Goal: Task Accomplishment & Management: Manage account settings

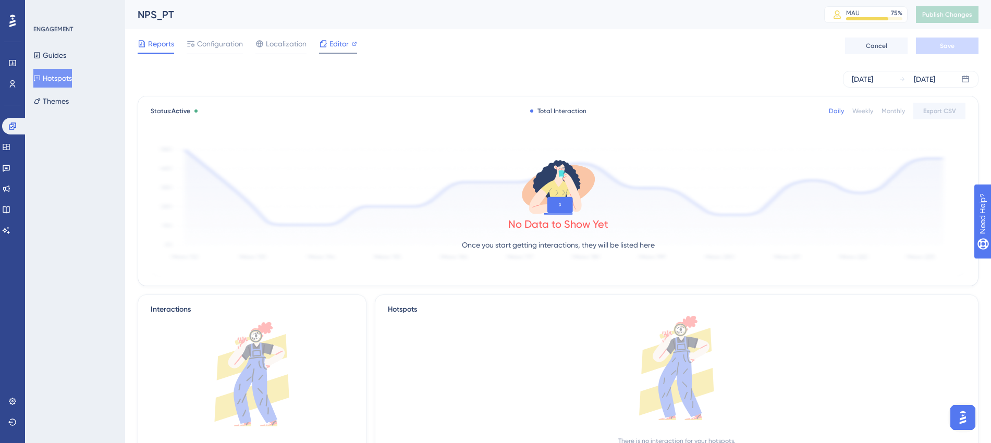
click at [330, 46] on span "Editor" at bounding box center [338, 44] width 19 height 13
click at [241, 42] on span "Configuration" at bounding box center [220, 44] width 46 height 13
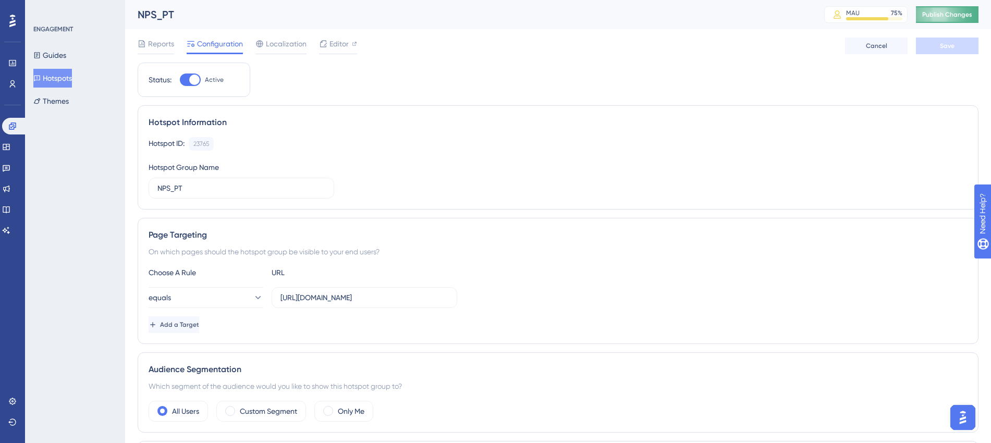
click at [931, 19] on button "Publish Changes" at bounding box center [947, 14] width 63 height 17
click at [349, 51] on div "Editor" at bounding box center [338, 46] width 38 height 17
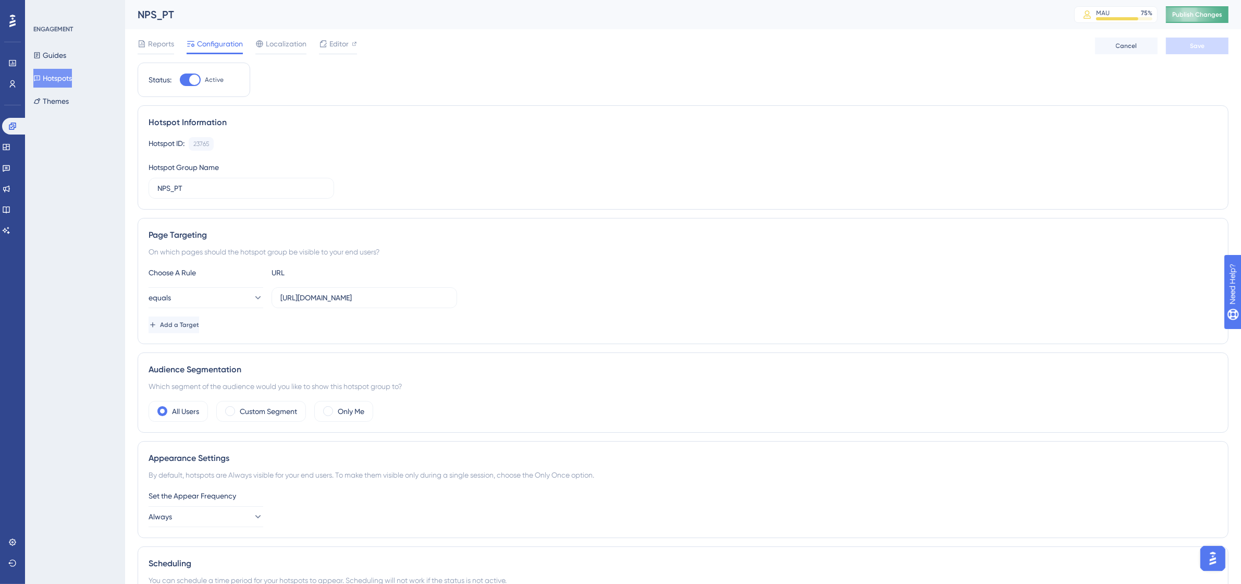
click at [990, 11] on span "Publish Changes" at bounding box center [1197, 14] width 50 height 8
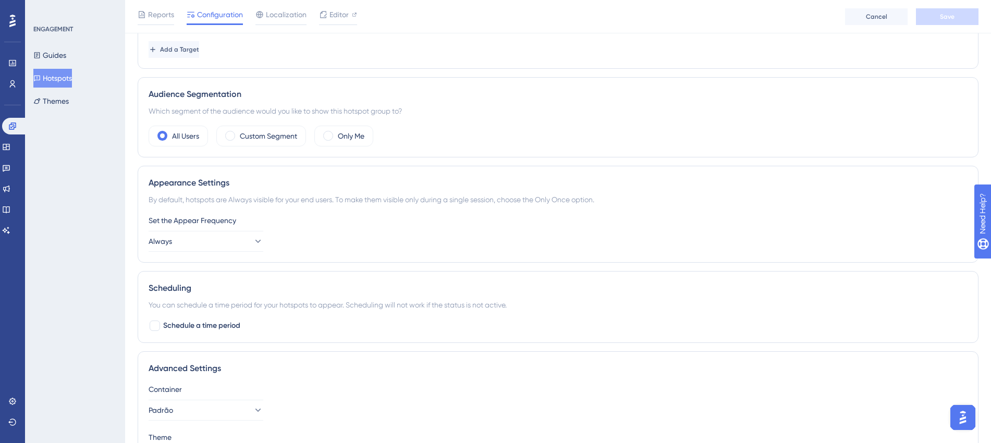
scroll to position [227, 0]
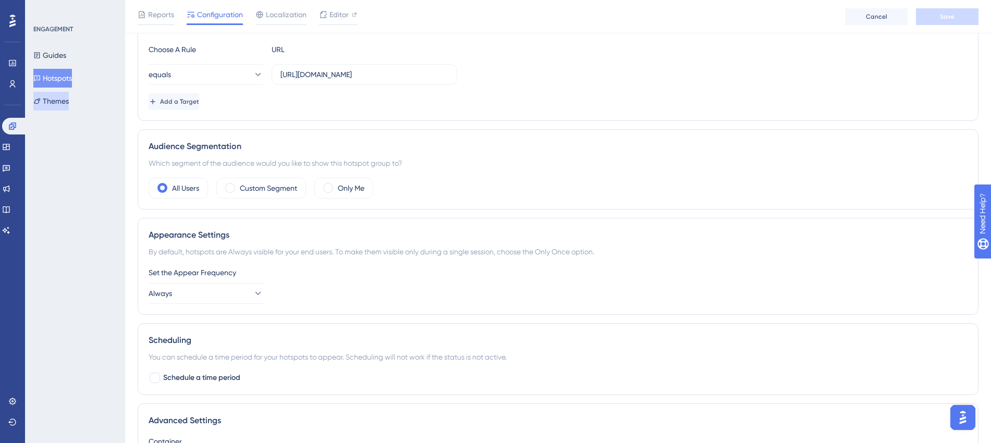
click at [60, 104] on button "Themes" at bounding box center [50, 101] width 35 height 19
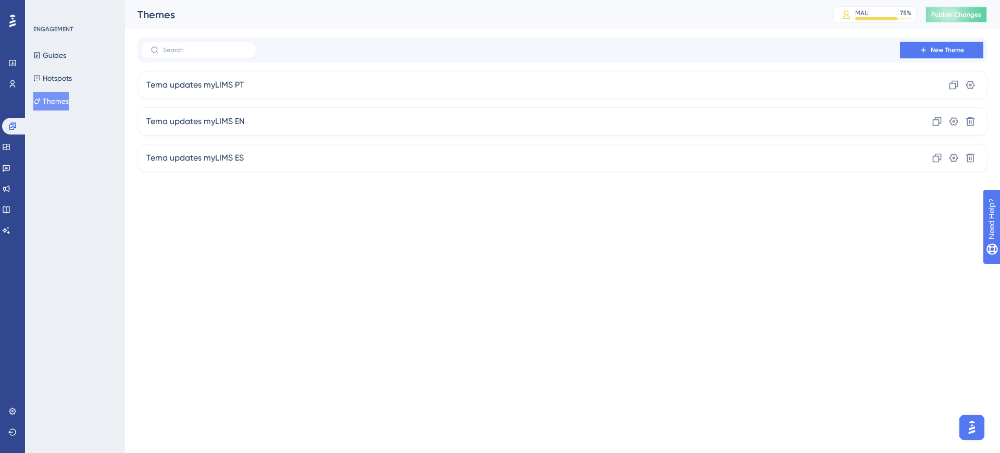
click at [953, 19] on button "Publish Changes" at bounding box center [956, 14] width 63 height 17
click at [299, 90] on div "Tema updates myLIMS PT Clone Settings" at bounding box center [563, 85] width 850 height 28
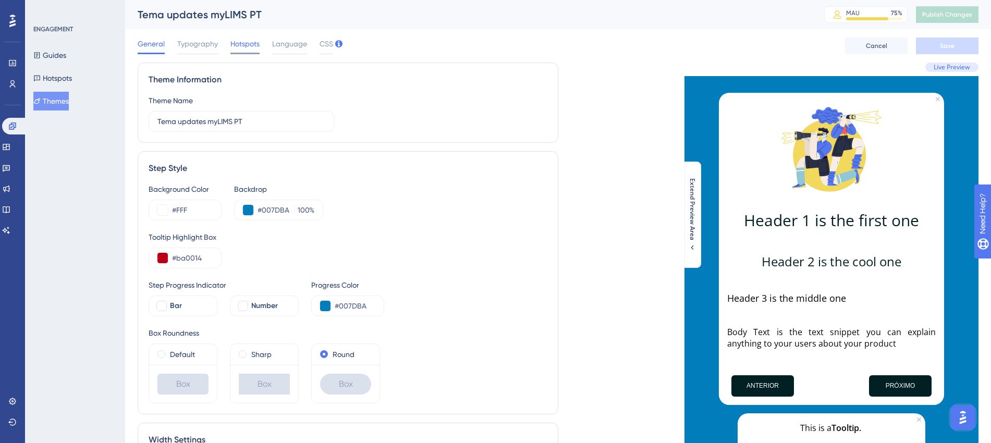
click at [241, 44] on span "Hotspots" at bounding box center [244, 44] width 29 height 13
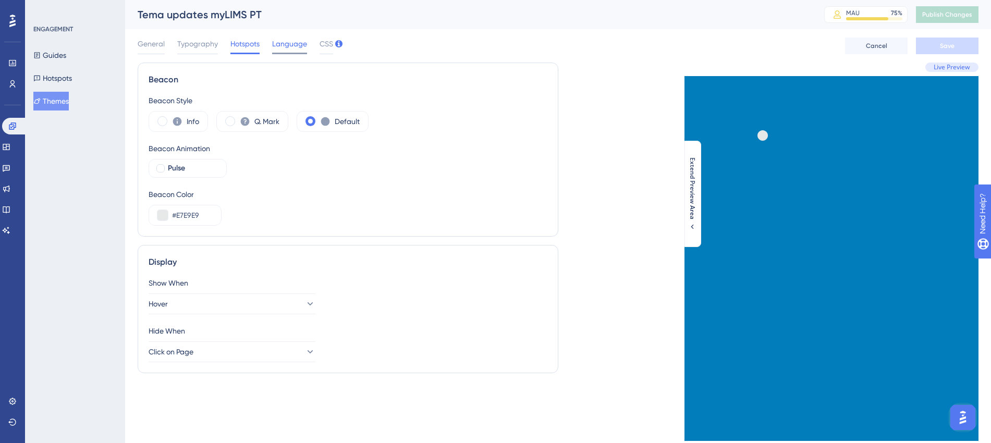
click at [286, 49] on span "Language" at bounding box center [289, 44] width 35 height 13
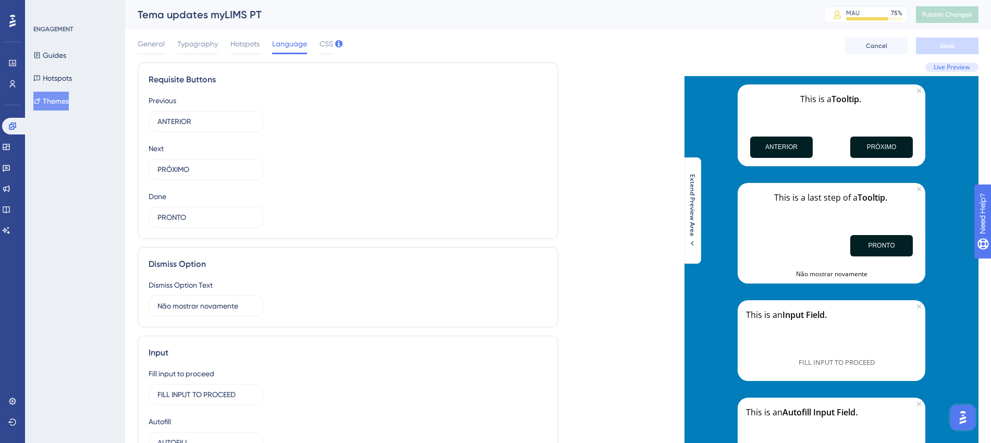
click at [331, 279] on div "Dismiss Option Text Não mostrar novamente 5" at bounding box center [348, 298] width 399 height 38
click at [243, 47] on span "Hotspots" at bounding box center [244, 44] width 29 height 13
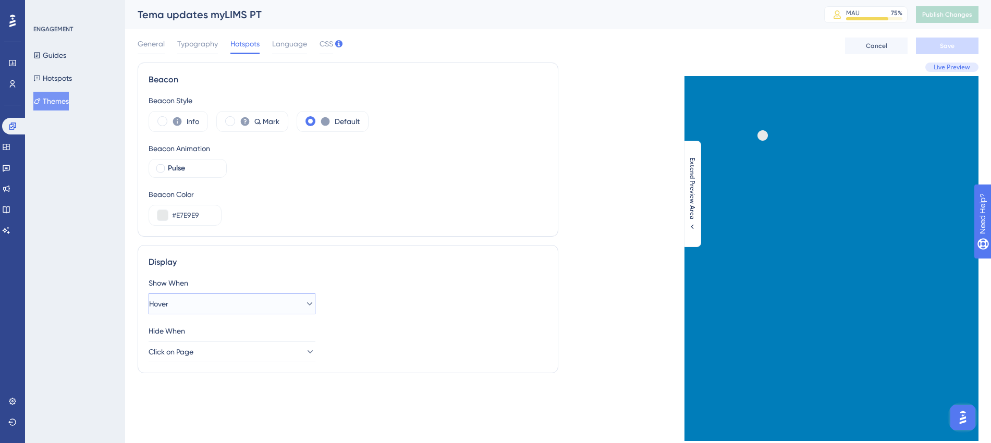
click at [304, 302] on icon at bounding box center [309, 304] width 10 height 10
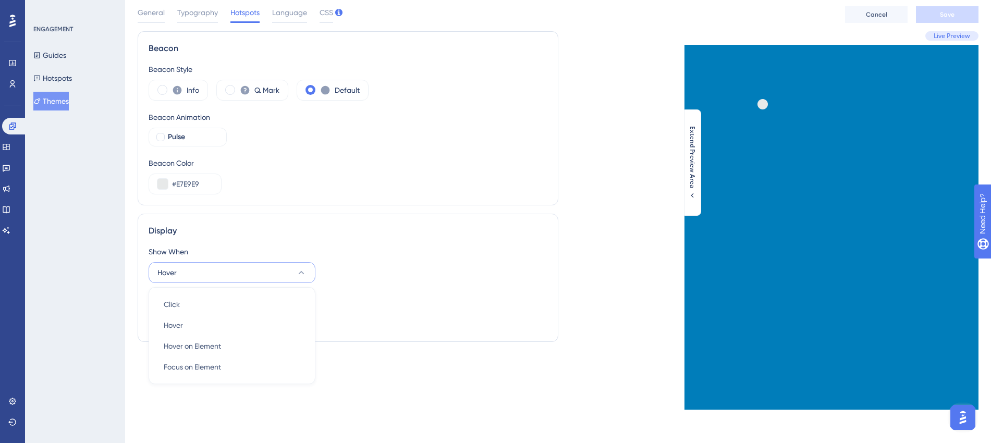
click at [298, 270] on icon at bounding box center [301, 272] width 10 height 10
click at [304, 270] on icon at bounding box center [309, 272] width 10 height 10
click at [298, 270] on icon at bounding box center [301, 272] width 10 height 10
click at [351, 243] on div "Display Show When Hover Hide When Click on Page" at bounding box center [348, 278] width 420 height 128
click at [294, 268] on button "Hover" at bounding box center [232, 272] width 167 height 21
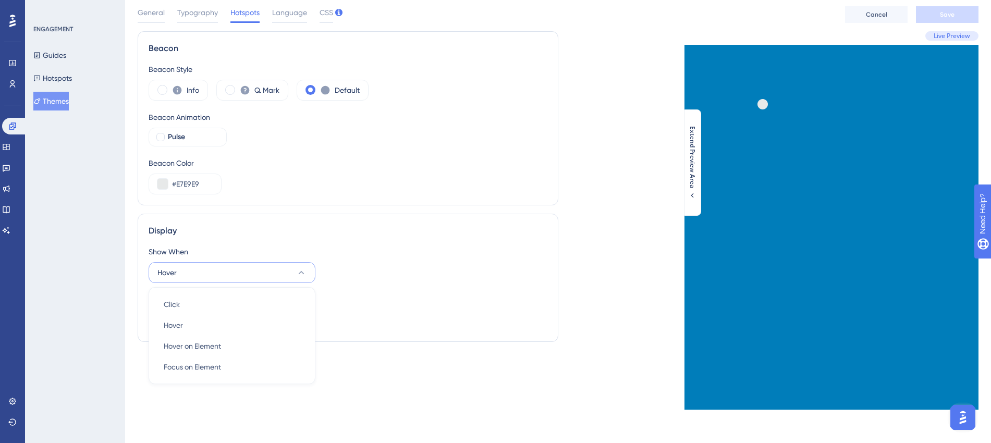
click at [294, 268] on button "Hover" at bounding box center [232, 272] width 167 height 21
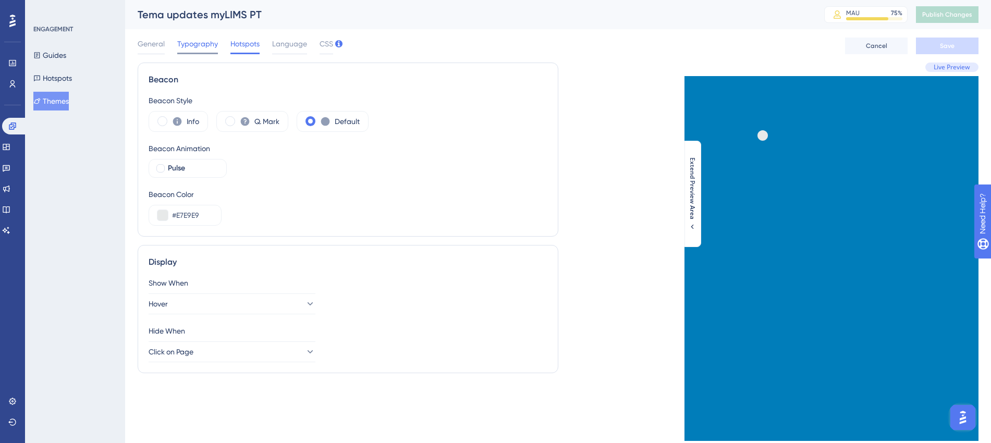
click at [203, 42] on span "Typography" at bounding box center [197, 44] width 41 height 13
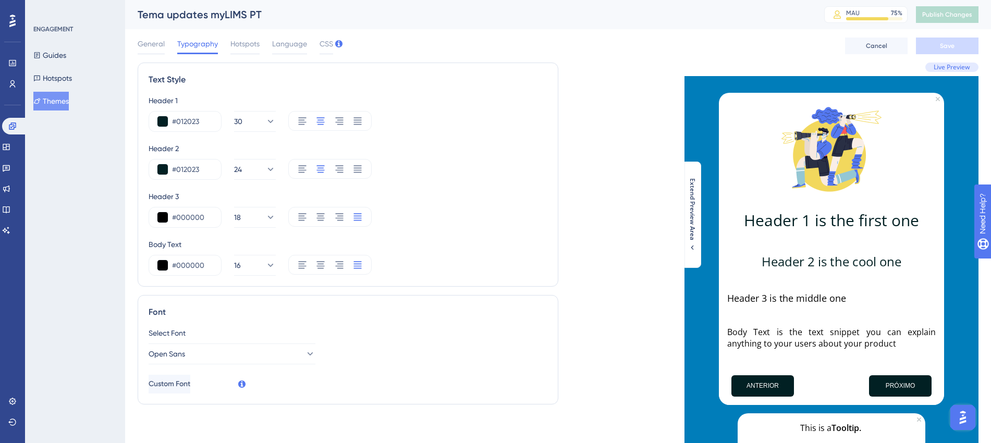
scroll to position [65, 0]
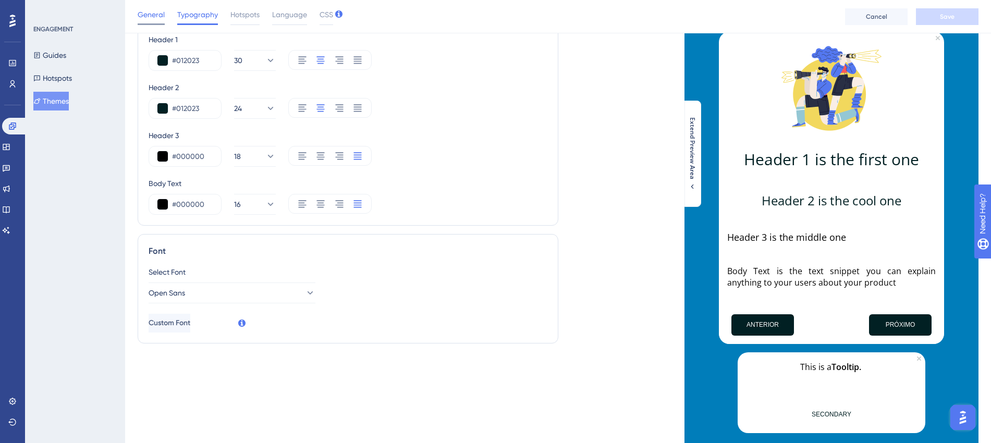
click at [157, 13] on span "General" at bounding box center [151, 14] width 27 height 13
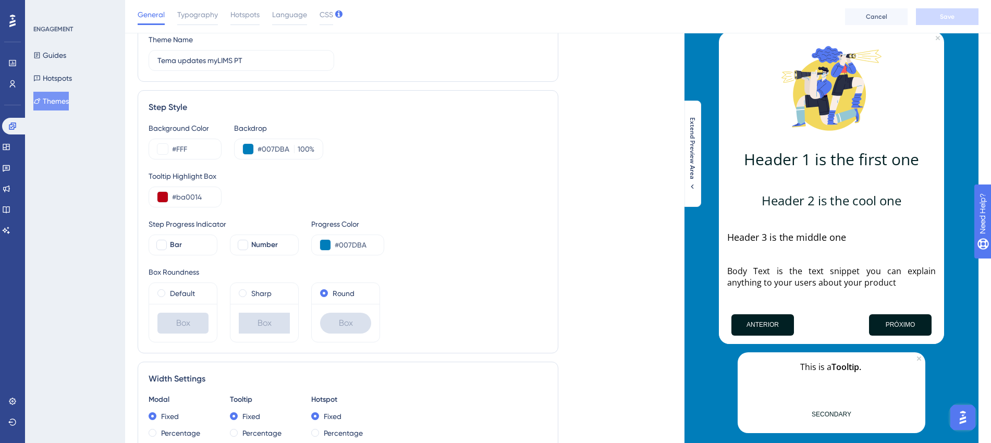
scroll to position [0, 0]
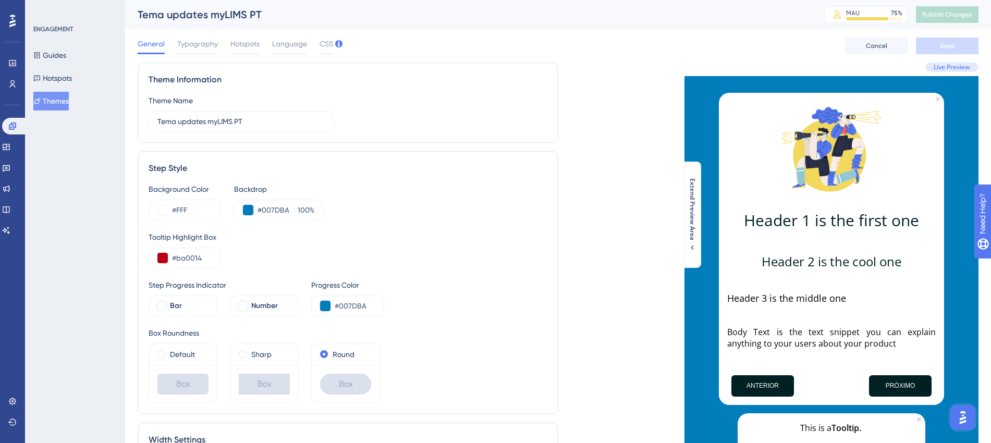
click at [56, 105] on button "Themes" at bounding box center [50, 101] width 35 height 19
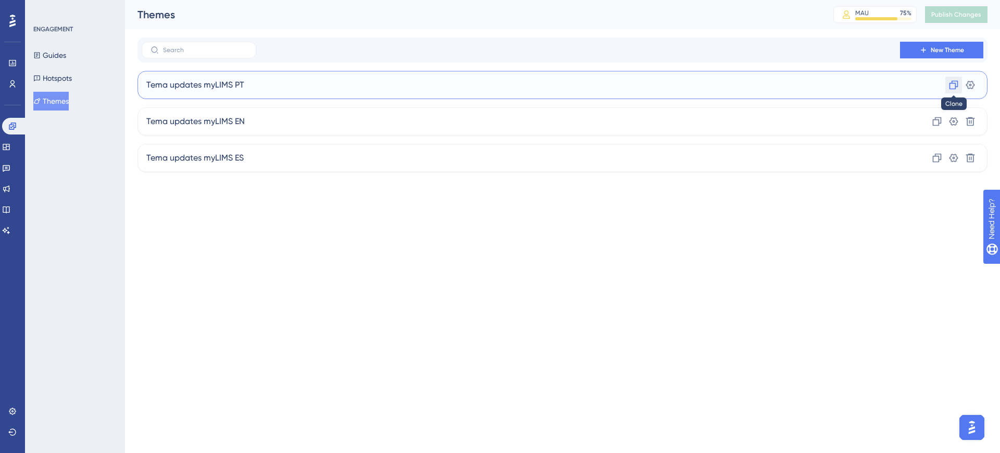
click at [955, 84] on icon at bounding box center [954, 85] width 10 height 10
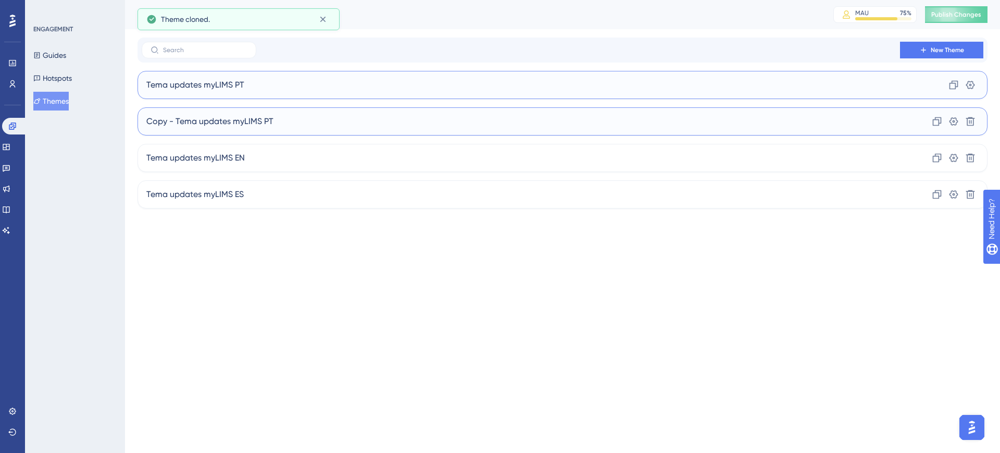
click at [333, 120] on div "Copy - Tema updates myLIMS PT Clone Settings Delete" at bounding box center [563, 121] width 850 height 28
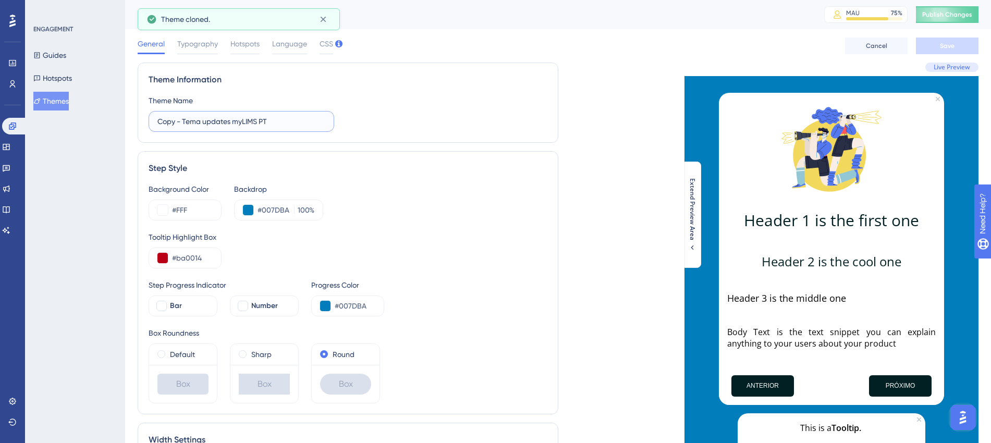
drag, startPoint x: 287, startPoint y: 122, endPoint x: 153, endPoint y: 118, distance: 134.5
click at [153, 118] on label "Copy - Tema updates myLIMS PT" at bounding box center [241, 121] width 185 height 21
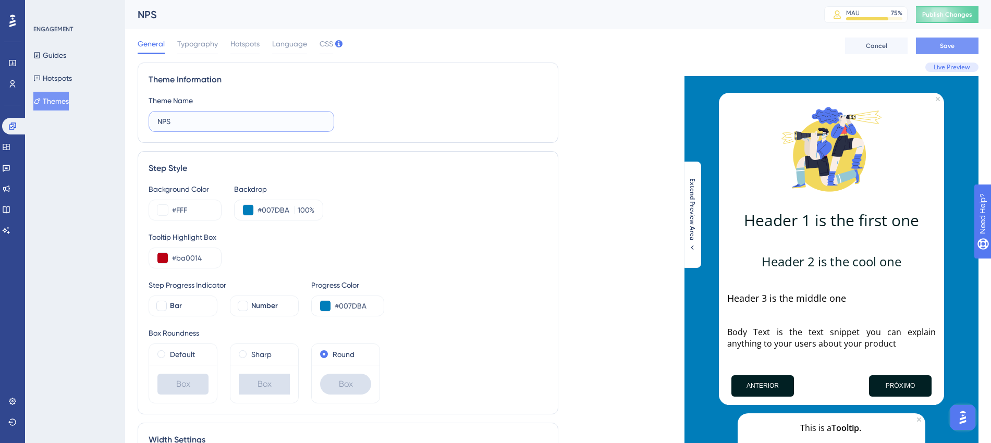
type input "NPS"
click at [957, 46] on button "Save" at bounding box center [947, 46] width 63 height 17
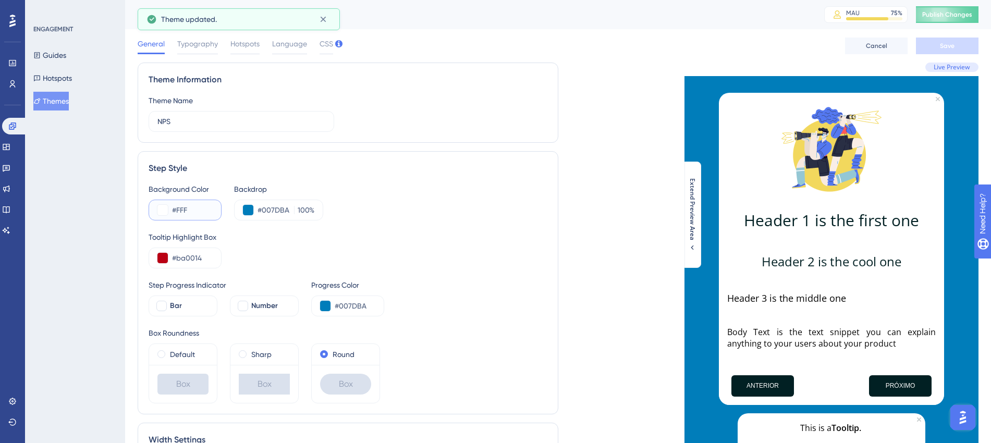
click at [163, 209] on button at bounding box center [162, 210] width 10 height 10
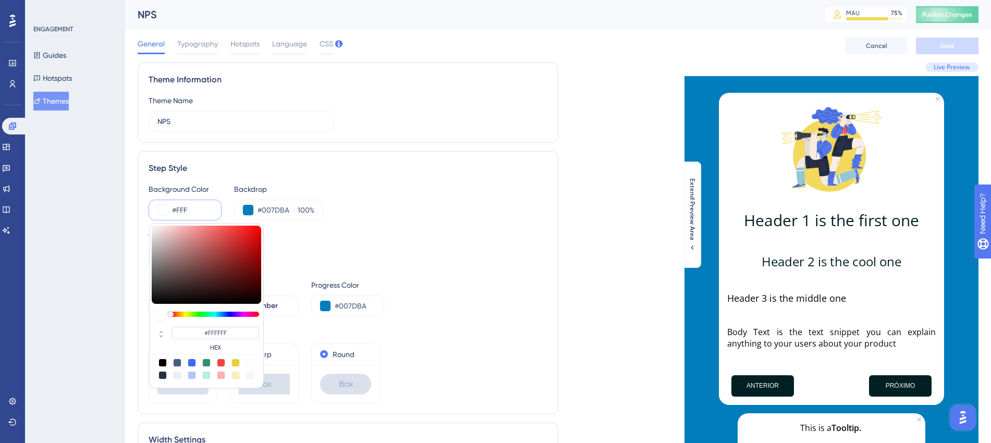
drag, startPoint x: 194, startPoint y: 209, endPoint x: 178, endPoint y: 208, distance: 16.2
click at [178, 208] on input "#FFF" at bounding box center [192, 210] width 41 height 13
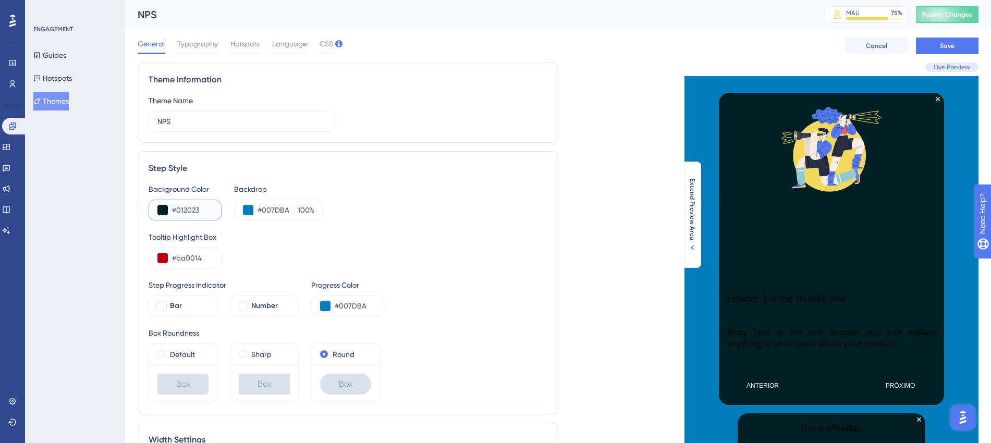
type input "#012023"
click at [261, 238] on div "Tooltip Highlight Box" at bounding box center [348, 237] width 399 height 13
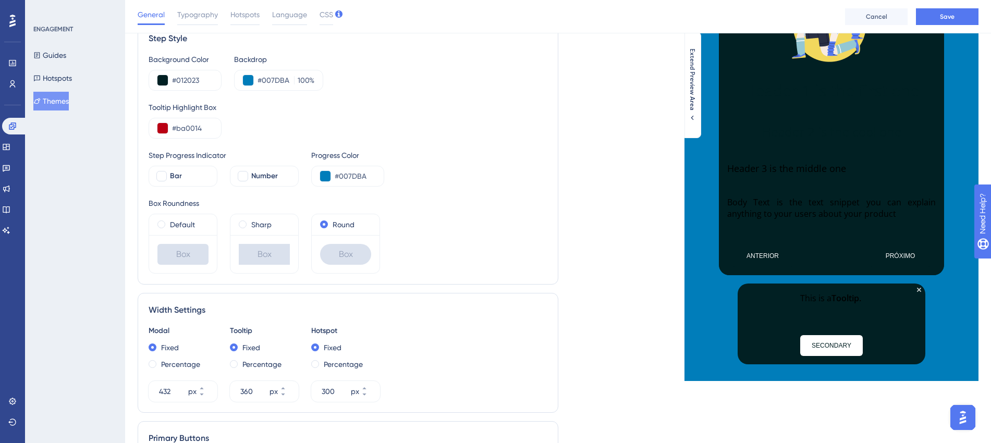
scroll to position [261, 0]
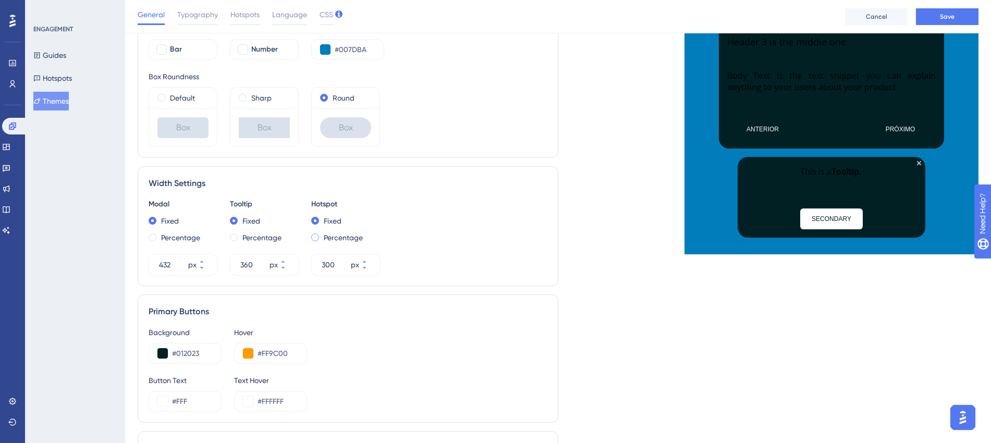
click at [317, 236] on span at bounding box center [315, 237] width 8 height 8
click at [322, 235] on input "radio" at bounding box center [322, 235] width 0 height 0
type input "20"
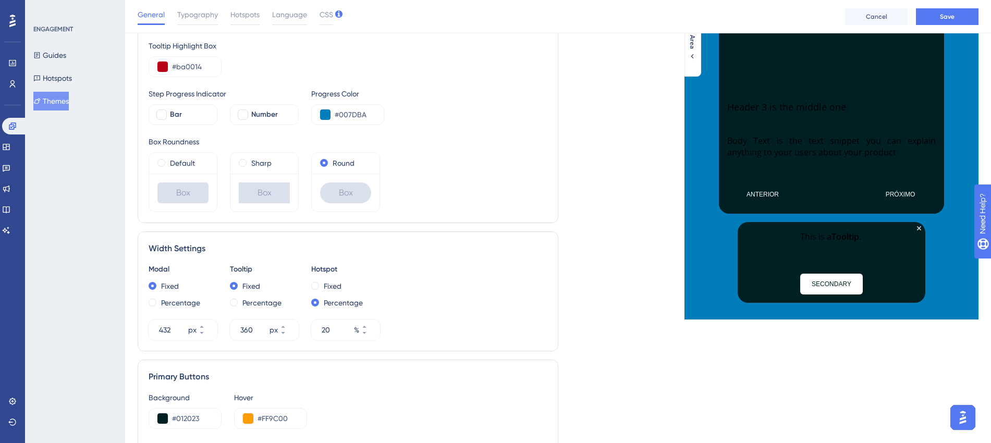
scroll to position [326, 0]
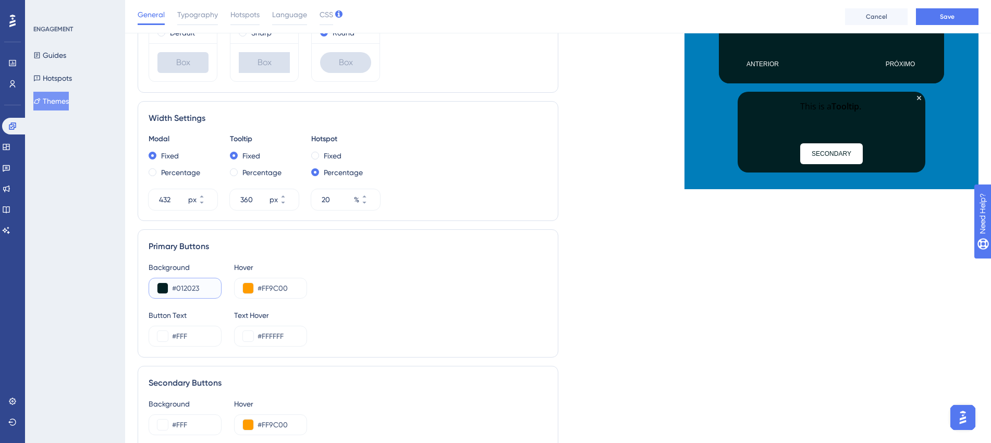
drag, startPoint x: 199, startPoint y: 283, endPoint x: 177, endPoint y: 283, distance: 21.9
click at [177, 283] on input "#012023" at bounding box center [192, 288] width 41 height 13
type input "#56BBC2"
click at [379, 263] on div "Background #56BBC2 Hover #FF9C00" at bounding box center [348, 280] width 399 height 38
click at [483, 320] on div "Button Text #FFF Text Hover #FFFFFF" at bounding box center [348, 328] width 399 height 38
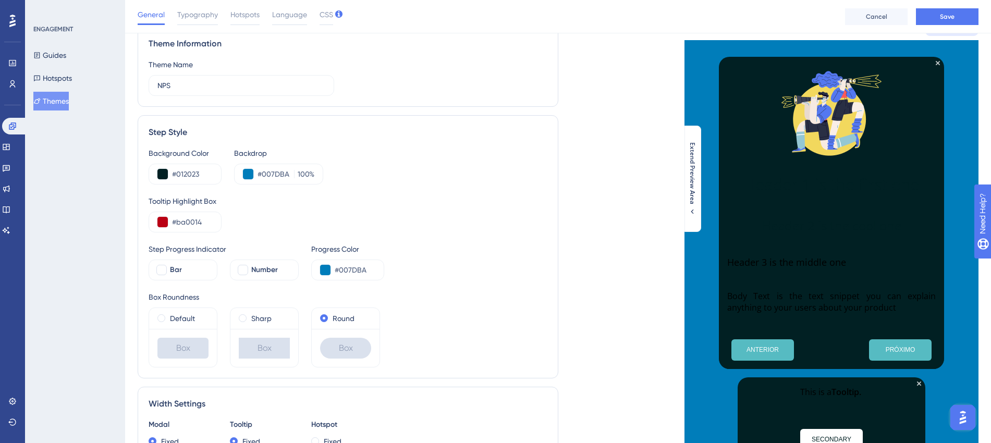
scroll to position [0, 0]
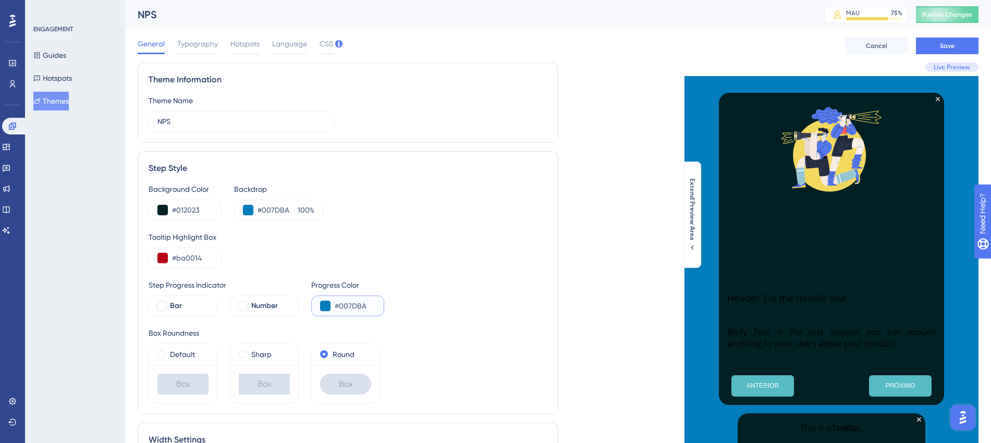
drag, startPoint x: 365, startPoint y: 303, endPoint x: 339, endPoint y: 304, distance: 25.5
click at [339, 304] on input "#007DBA" at bounding box center [355, 306] width 41 height 13
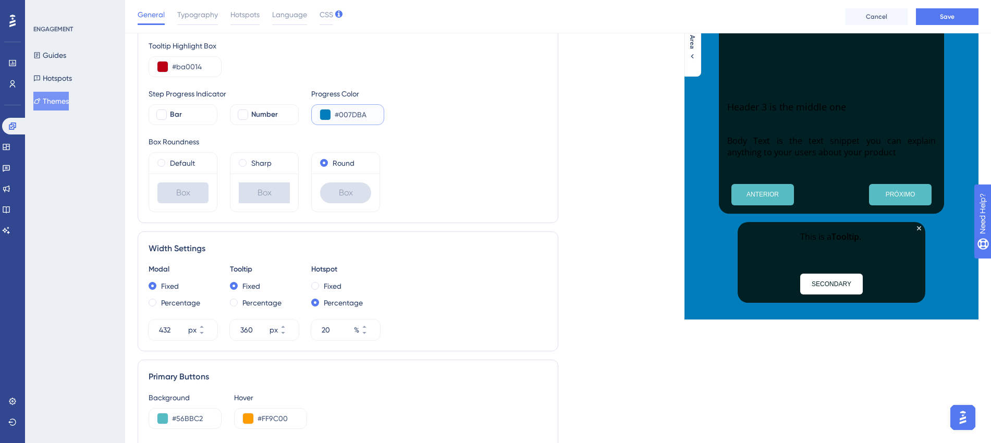
scroll to position [326, 0]
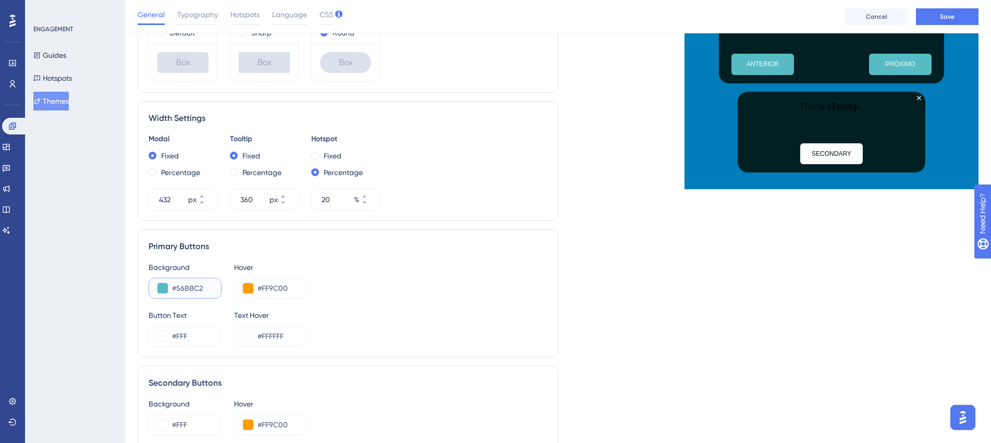
drag, startPoint x: 204, startPoint y: 286, endPoint x: 178, endPoint y: 289, distance: 26.8
click at [178, 289] on input "#56BBC2" at bounding box center [192, 288] width 41 height 13
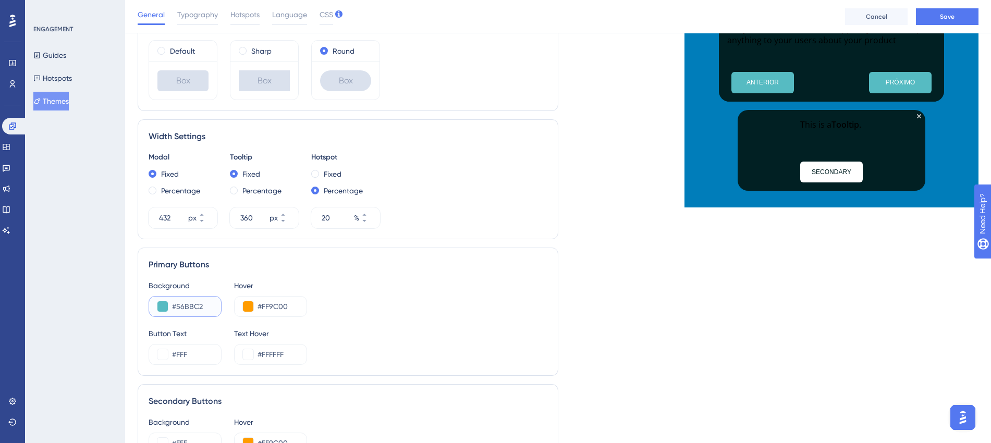
scroll to position [0, 0]
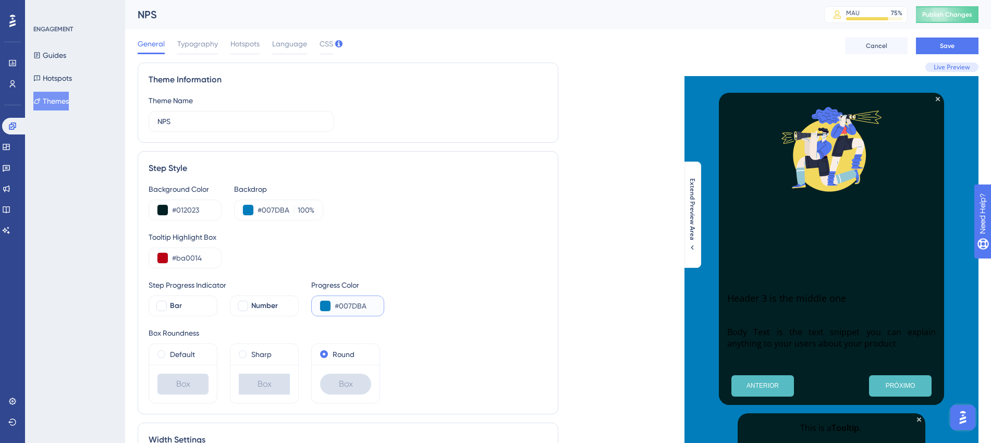
drag, startPoint x: 365, startPoint y: 302, endPoint x: 340, endPoint y: 305, distance: 25.7
click at [340, 305] on input "#007DBA" at bounding box center [355, 306] width 41 height 13
paste input "56BBC2"
type input "#56BBC2"
drag, startPoint x: 289, startPoint y: 209, endPoint x: 263, endPoint y: 212, distance: 25.7
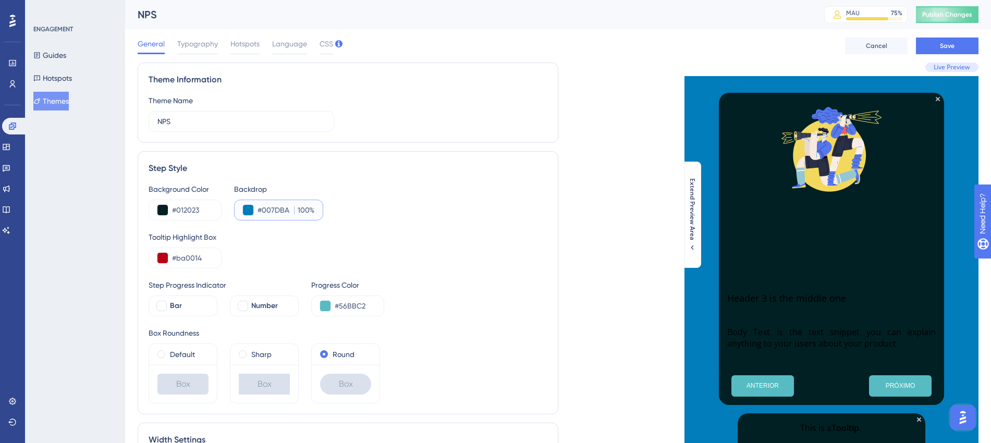
click at [263, 212] on input "#007DBA" at bounding box center [273, 210] width 32 height 13
paste input "56BBC2"
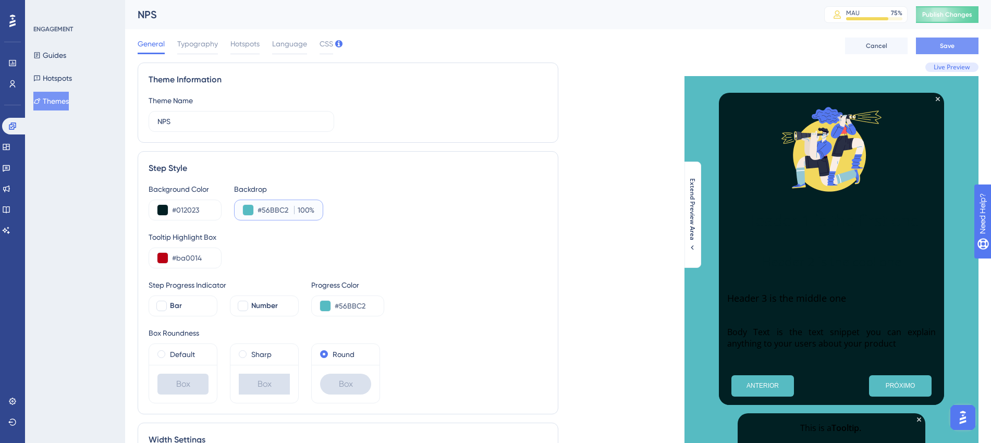
type input "#56BBC2"
click at [930, 43] on button "Save" at bounding box center [947, 46] width 63 height 17
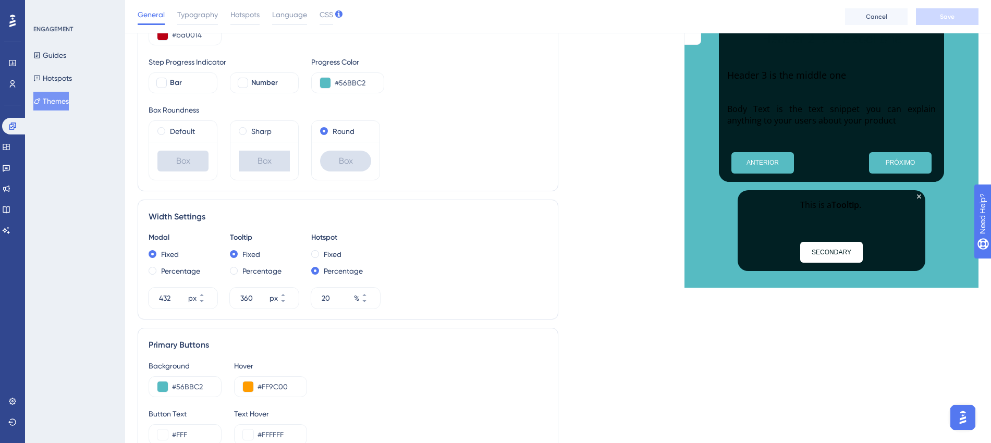
scroll to position [261, 0]
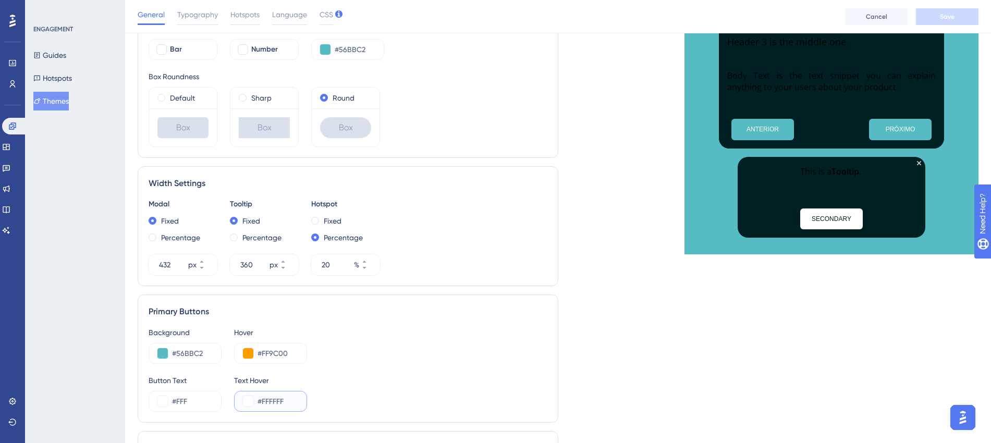
click at [293, 399] on input "#FFFFFF" at bounding box center [277, 401] width 41 height 13
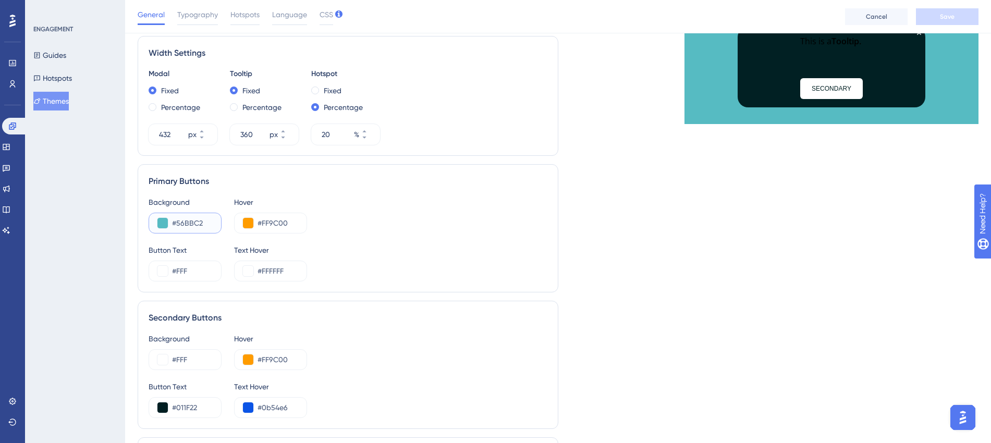
drag, startPoint x: 207, startPoint y: 221, endPoint x: 177, endPoint y: 219, distance: 29.8
click at [177, 219] on input "#56BBC2" at bounding box center [192, 223] width 41 height 13
drag, startPoint x: 192, startPoint y: 359, endPoint x: 178, endPoint y: 360, distance: 14.1
click at [178, 360] on input "#FFF" at bounding box center [192, 359] width 41 height 13
paste input "56BBC2"
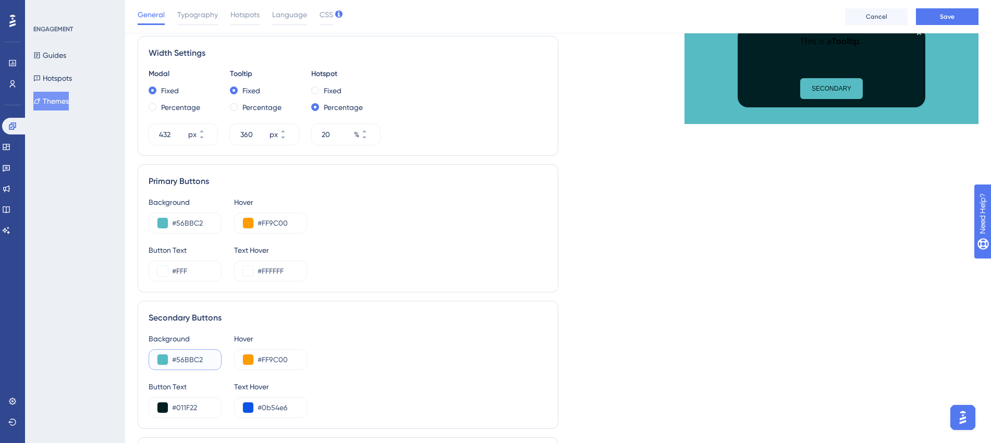
type input "#56BBC2"
click at [359, 373] on div "Background #56BBC2 Hover #FF9C00 Button Text #011F22 Text Hover #0b54e6" at bounding box center [348, 374] width 399 height 85
drag, startPoint x: 200, startPoint y: 405, endPoint x: 177, endPoint y: 405, distance: 22.4
click at [177, 405] on input "#011F22" at bounding box center [192, 407] width 41 height 13
type input "#FFFFFF"
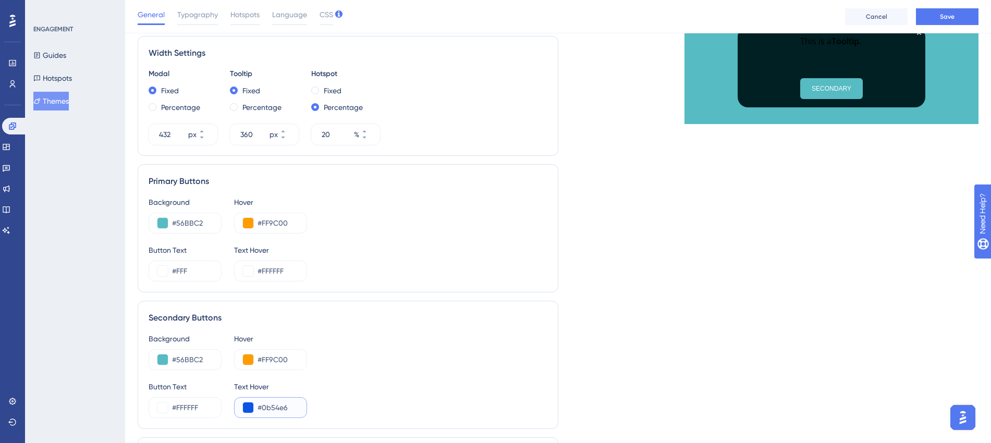
click at [291, 407] on input "#0b54e6" at bounding box center [277, 407] width 41 height 13
drag, startPoint x: 284, startPoint y: 406, endPoint x: 262, endPoint y: 406, distance: 22.4
click at [262, 406] on input "#0b54e6" at bounding box center [277, 407] width 41 height 13
type input "#FFFFFF"
click at [336, 345] on div "Background #56BBC2 Hover #FF9C00" at bounding box center [348, 351] width 399 height 38
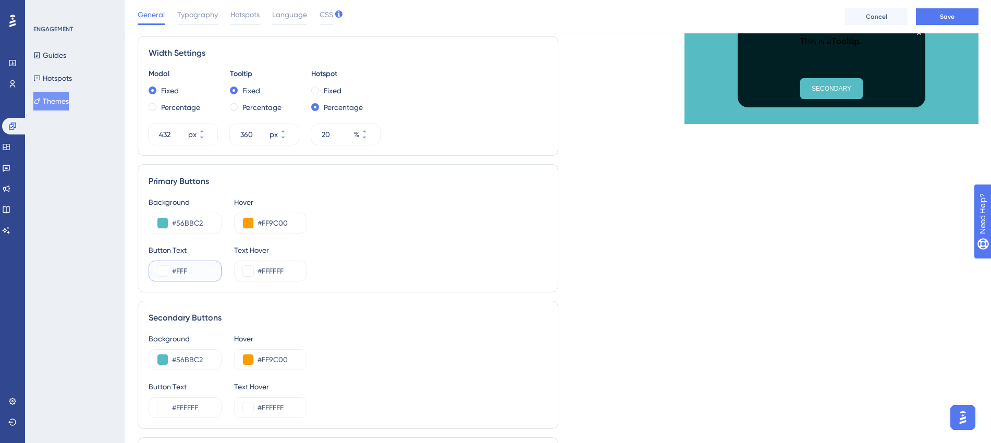
click at [195, 267] on input "#FFF" at bounding box center [192, 271] width 41 height 13
type input "#FFFFFF"
click at [425, 293] on div "Theme Information Theme Name NPS Step Style Background Color #012023 Backdrop #…" at bounding box center [348, 112] width 420 height 872
click at [936, 17] on button "Save" at bounding box center [947, 16] width 63 height 17
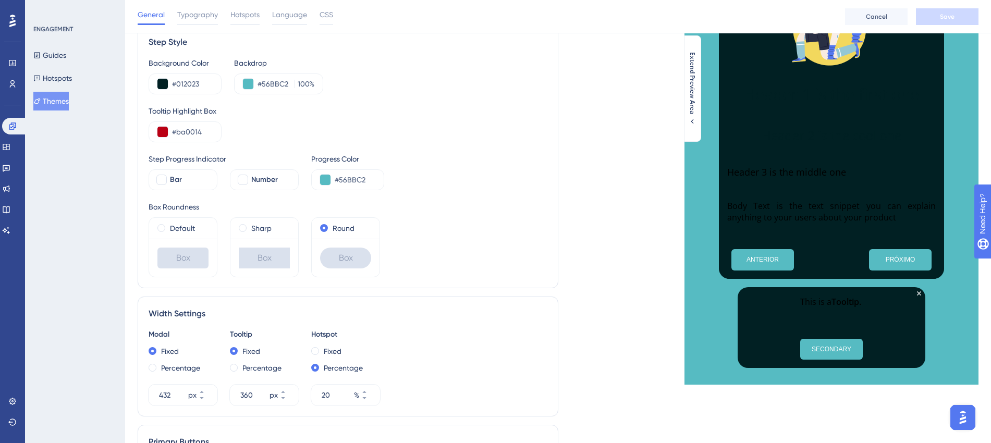
scroll to position [0, 0]
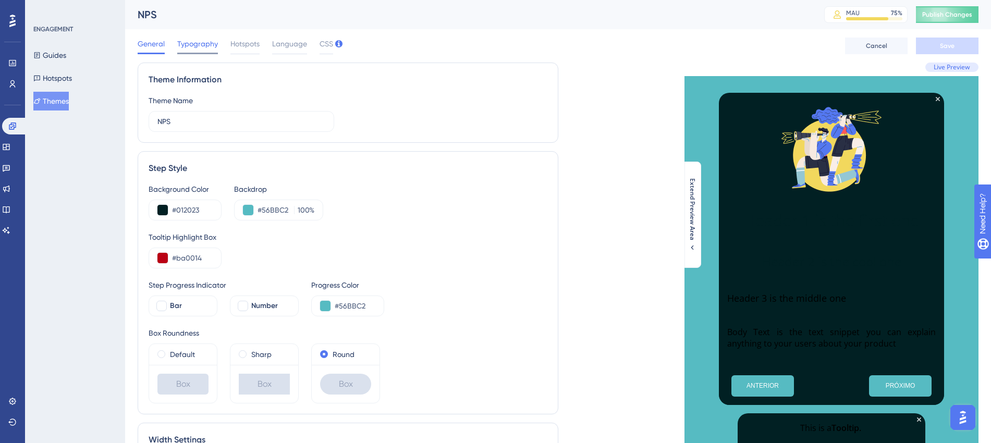
click at [204, 44] on span "Typography" at bounding box center [197, 44] width 41 height 13
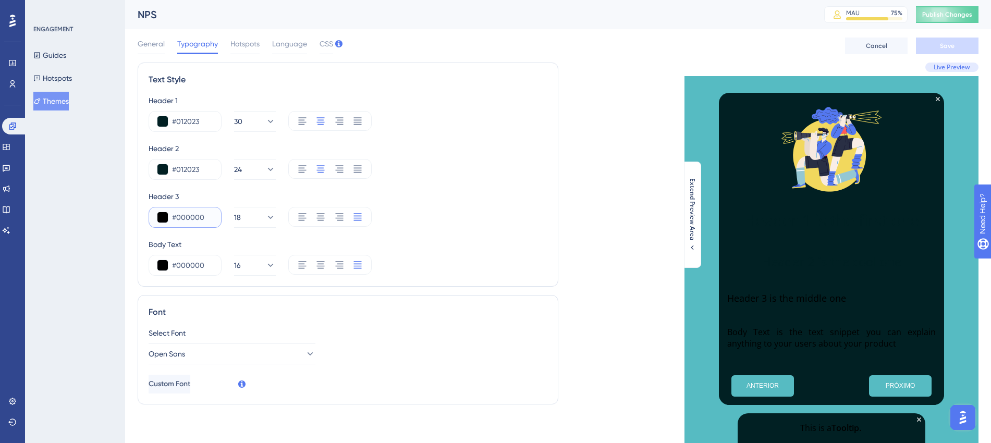
drag, startPoint x: 205, startPoint y: 219, endPoint x: 175, endPoint y: 221, distance: 30.8
click at [175, 221] on input "#000000" at bounding box center [192, 217] width 41 height 13
type input "#FFFFFF"
click at [502, 235] on div "Header 1 #012023 30 Header 2 #012023 24 Header 3 #FFFFFF 18 Body Text #000000 16" at bounding box center [348, 184] width 399 height 181
drag, startPoint x: 205, startPoint y: 264, endPoint x: 176, endPoint y: 267, distance: 29.3
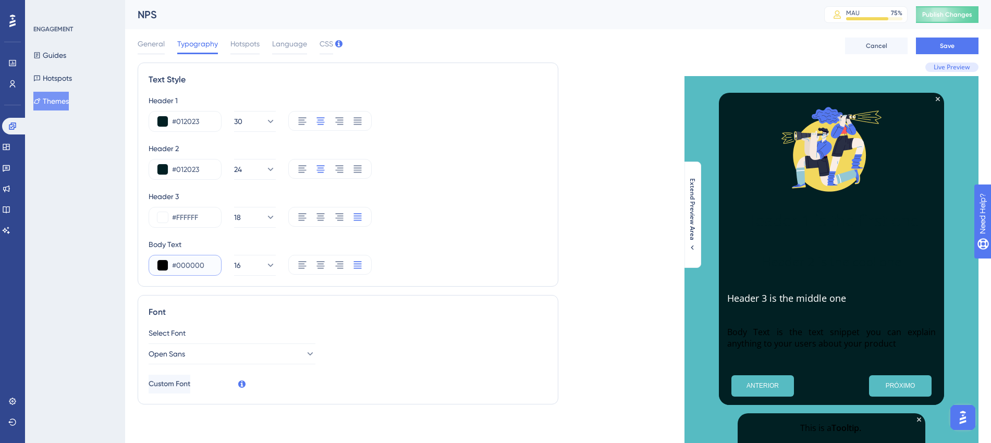
click at [176, 267] on input "#000000" at bounding box center [192, 265] width 41 height 13
type input "#FFFFFF"
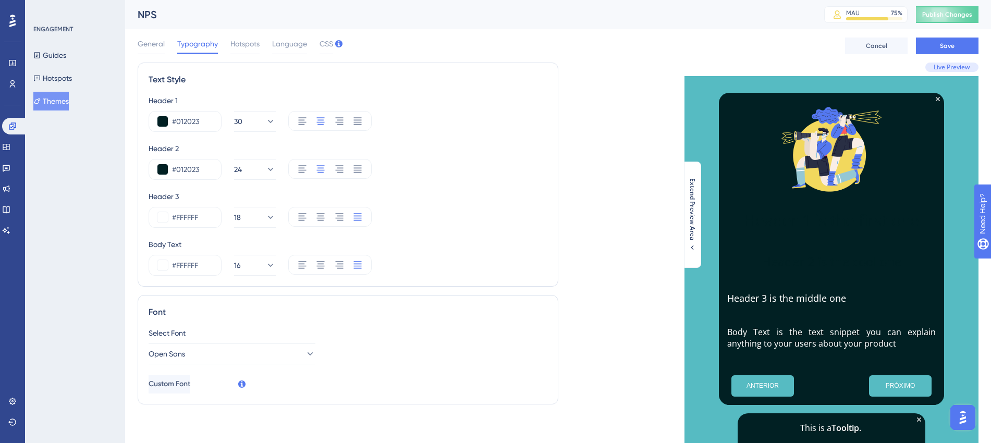
click at [620, 238] on div "Live Preview Header 1 is the first one Header 2 is the cool one Header 3 is the…" at bounding box center [768, 287] width 420 height 448
click at [554, 236] on div "Text Style Header 1 #012023 30 Header 2 #012023 24 Header 3 #FFFFFF 18 Body Tex…" at bounding box center [348, 175] width 420 height 224
drag, startPoint x: 198, startPoint y: 122, endPoint x: 175, endPoint y: 125, distance: 23.1
click at [175, 125] on input "#012023" at bounding box center [192, 121] width 41 height 13
type input "#FFFFFF"
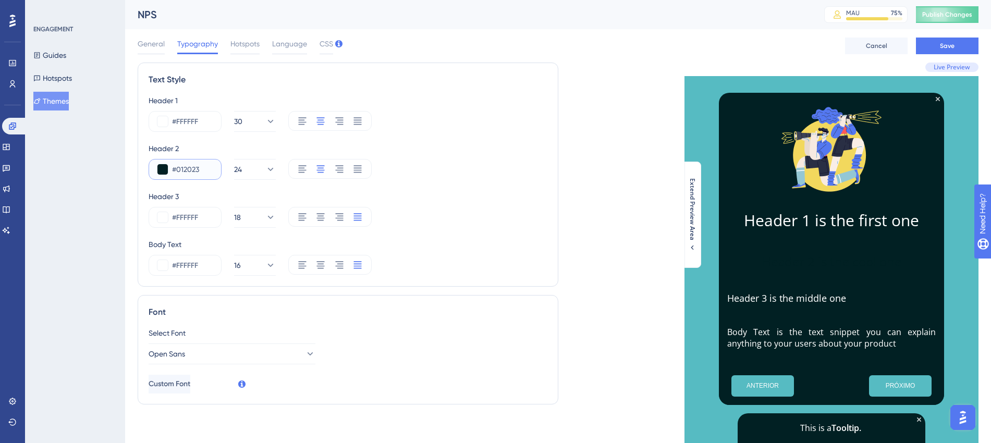
drag, startPoint x: 203, startPoint y: 166, endPoint x: 177, endPoint y: 166, distance: 25.5
click at [177, 166] on input "#012023" at bounding box center [192, 169] width 41 height 13
type input "#FFFFFF"
click at [431, 166] on div "#FFFFFF 24" at bounding box center [348, 169] width 399 height 21
click at [952, 42] on span "Save" at bounding box center [946, 46] width 15 height 8
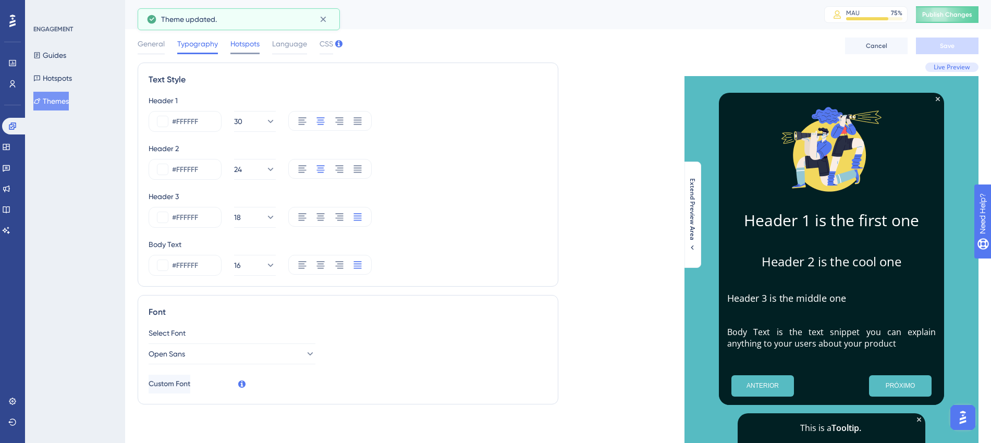
click at [241, 42] on span "Hotspots" at bounding box center [244, 44] width 29 height 13
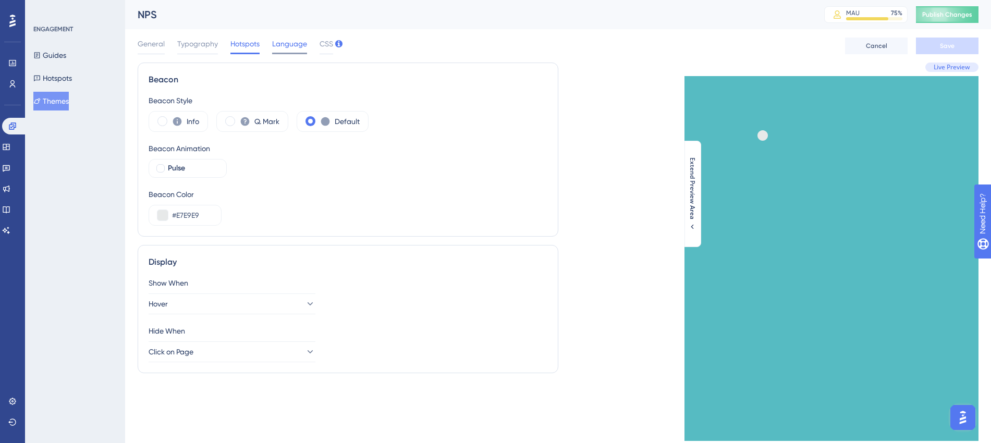
click at [281, 48] on span "Language" at bounding box center [289, 44] width 35 height 13
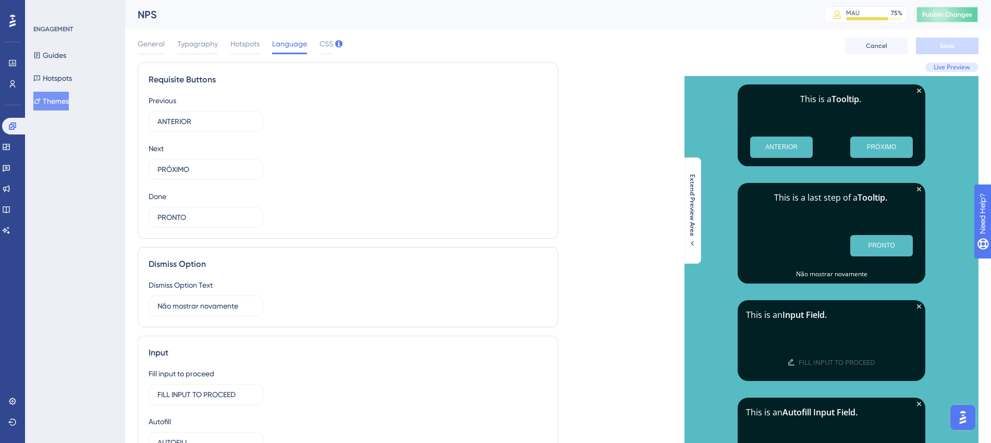
click at [931, 11] on button "Publish Changes" at bounding box center [947, 14] width 63 height 17
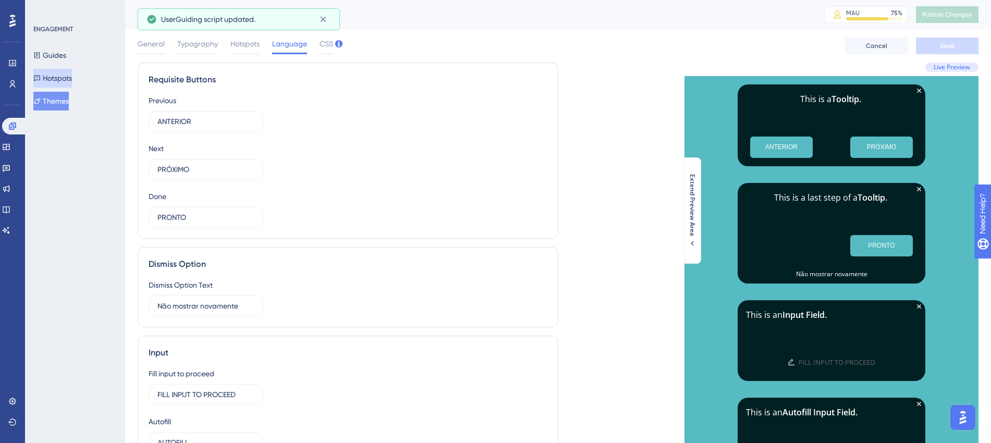
click at [52, 72] on button "Hotspots" at bounding box center [52, 78] width 39 height 19
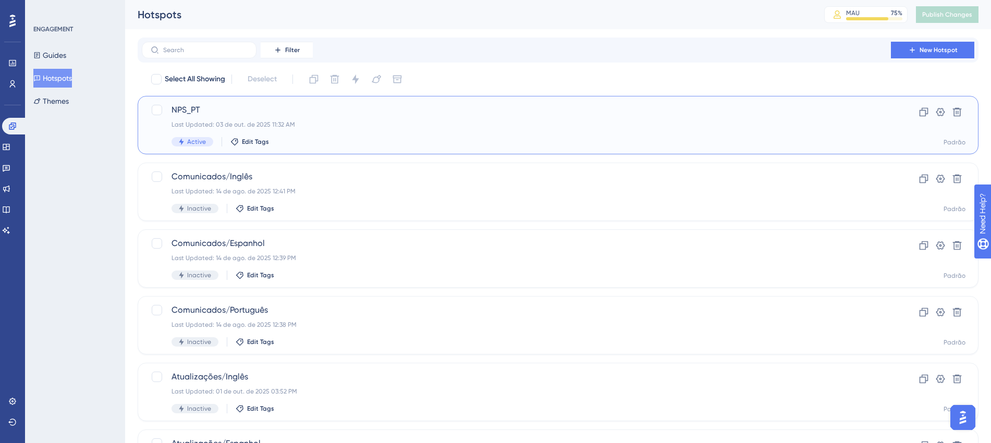
click at [391, 116] on div "NPS_PT Last Updated: 03 de out. de 2025 11:32 AM Active Edit Tags" at bounding box center [515, 125] width 689 height 43
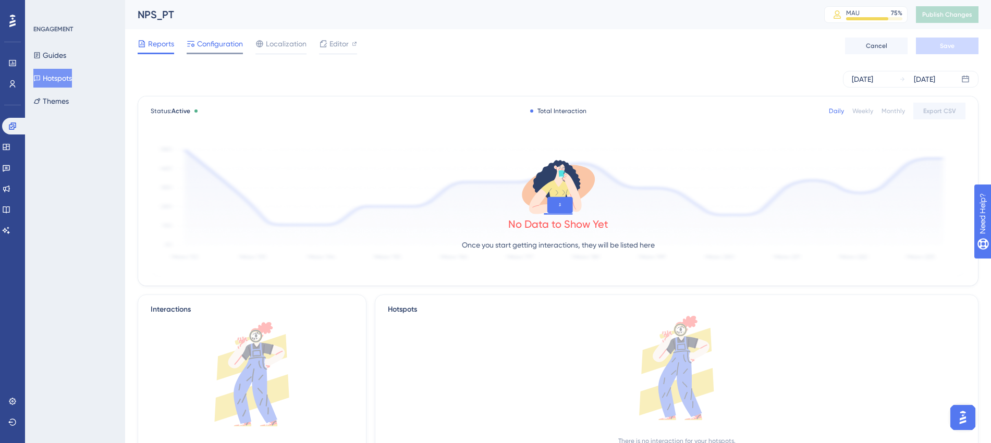
click at [225, 46] on span "Configuration" at bounding box center [220, 44] width 46 height 13
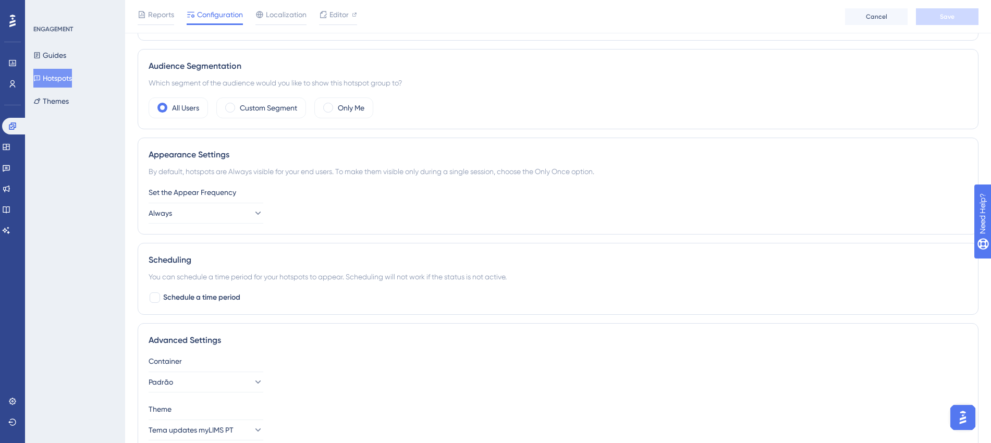
scroll to position [357, 0]
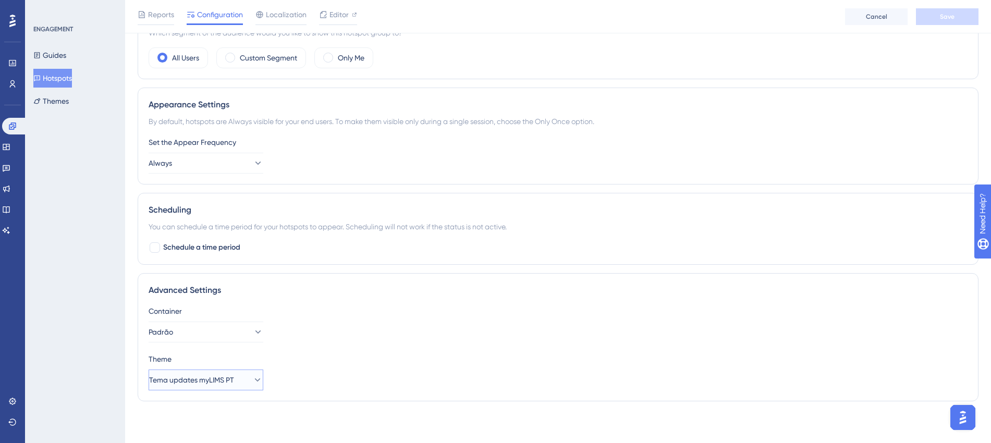
click at [241, 382] on button "Tema updates myLIMS PT" at bounding box center [206, 379] width 115 height 21
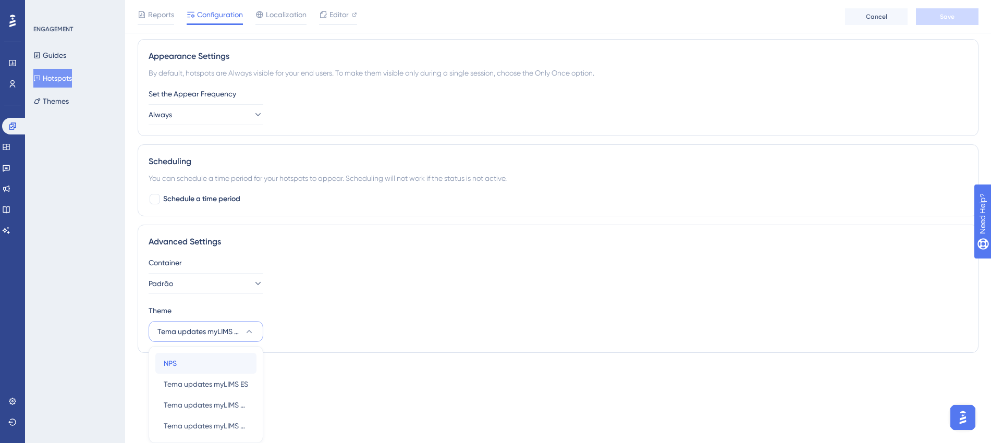
click at [207, 367] on div "NPS NPS" at bounding box center [206, 363] width 84 height 21
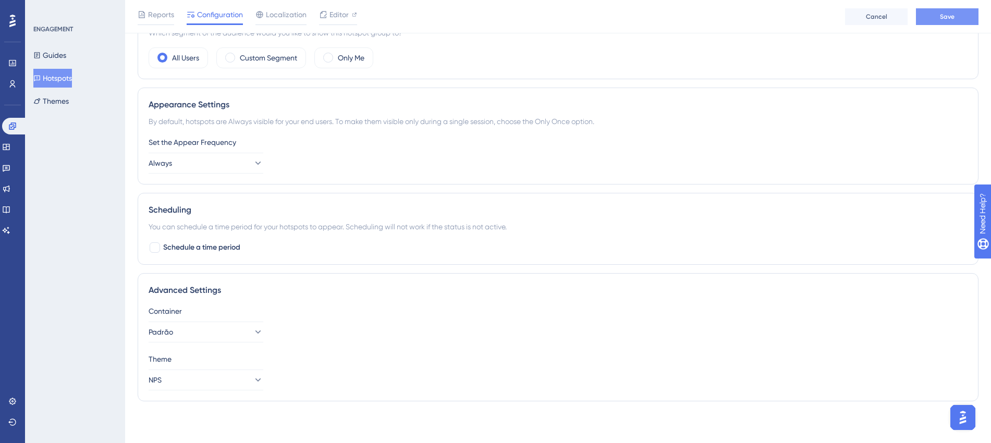
click at [938, 12] on button "Save" at bounding box center [947, 16] width 63 height 17
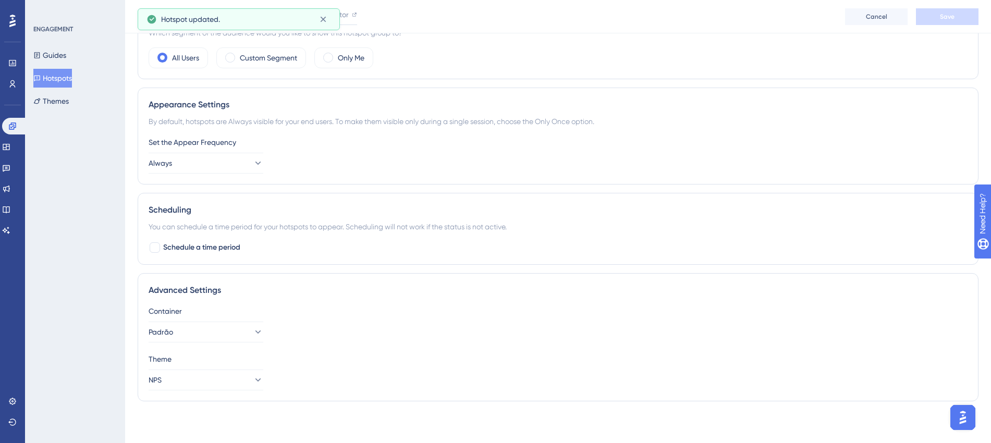
click at [115, 265] on div "ENGAGEMENT Guides Hotspots Themes" at bounding box center [75, 221] width 100 height 443
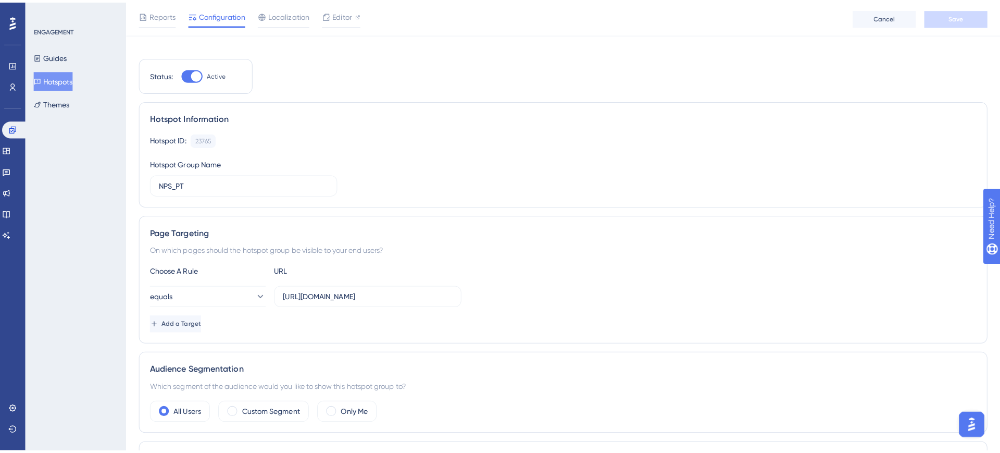
scroll to position [0, 0]
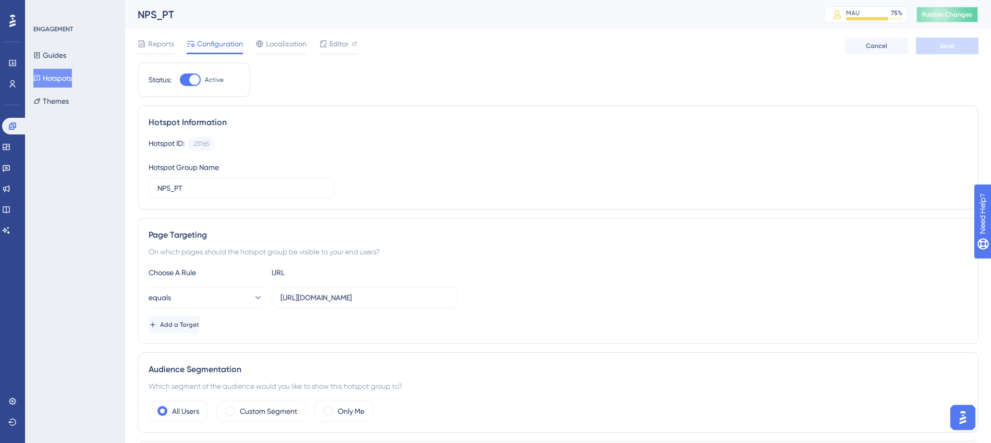
click at [967, 14] on span "Publish Changes" at bounding box center [947, 14] width 50 height 8
click at [11, 126] on icon at bounding box center [12, 126] width 8 height 8
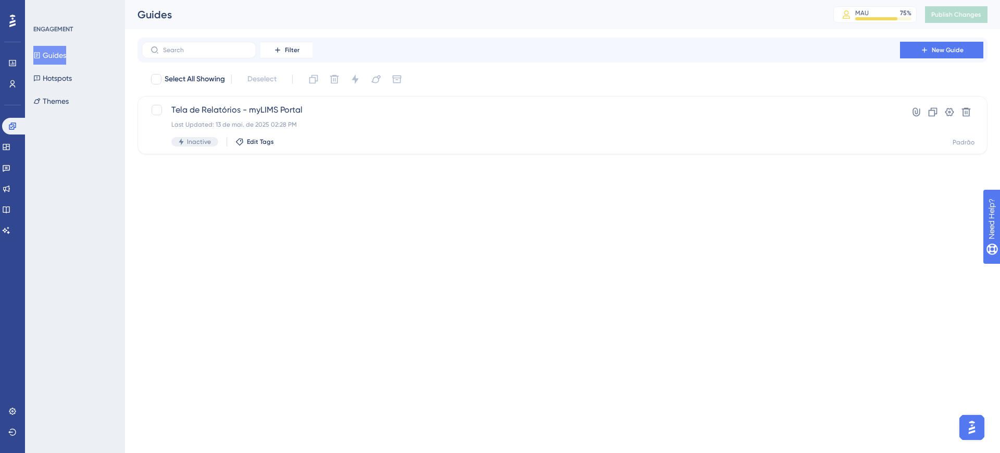
click at [376, 0] on html "Performance Users Engagement Widgets Feedback Product Updates Knowledge Base AI…" at bounding box center [500, 0] width 1000 height 0
